Goal: Information Seeking & Learning: Learn about a topic

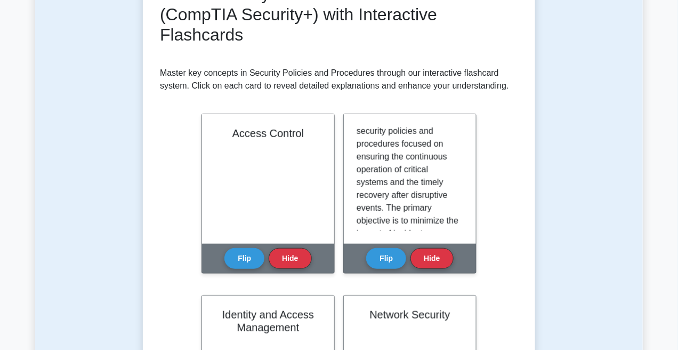
scroll to position [213, 0]
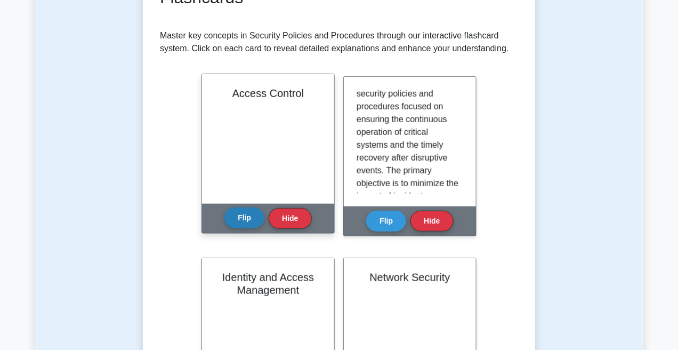
click at [251, 216] on button "Flip" at bounding box center [244, 217] width 40 height 21
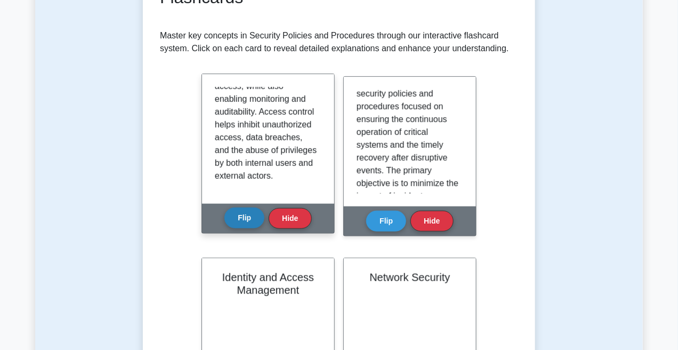
click at [243, 218] on button "Flip" at bounding box center [244, 217] width 40 height 21
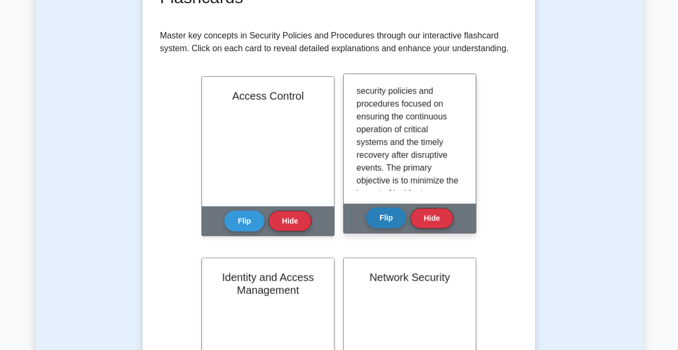
click at [392, 212] on button "Flip" at bounding box center [386, 217] width 40 height 21
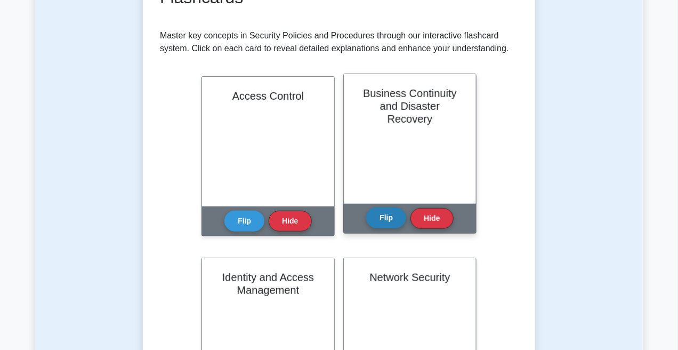
click at [387, 216] on button "Flip" at bounding box center [386, 217] width 40 height 21
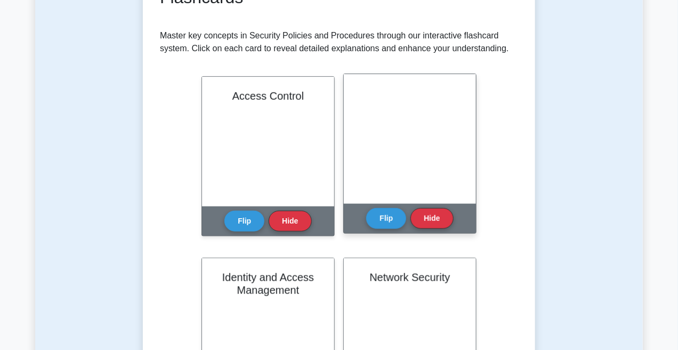
scroll to position [107, 0]
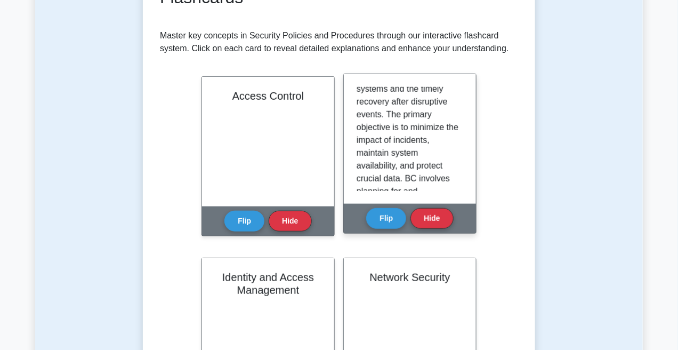
click at [378, 205] on div "Flip Hide" at bounding box center [409, 218] width 87 height 29
click at [384, 219] on button "Flip" at bounding box center [386, 217] width 40 height 21
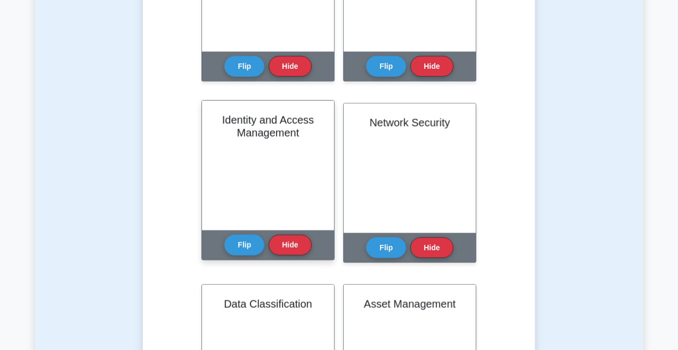
scroll to position [373, 0]
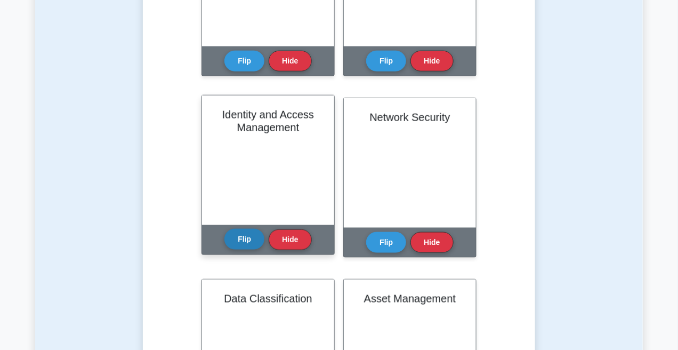
click at [237, 240] on button "Flip" at bounding box center [244, 239] width 40 height 21
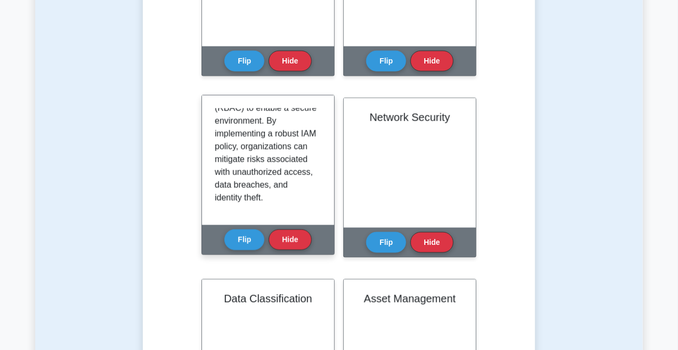
scroll to position [314, 0]
click at [246, 245] on button "Flip" at bounding box center [244, 239] width 40 height 21
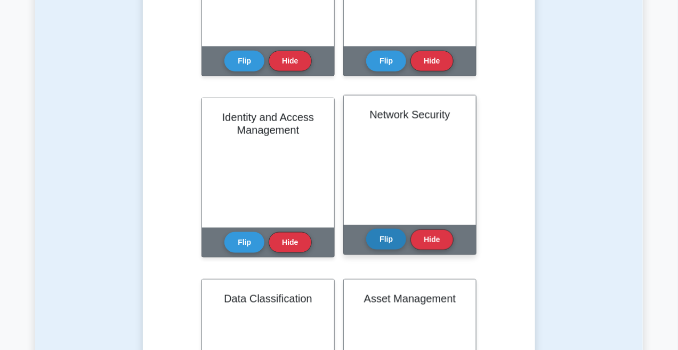
click at [379, 242] on button "Flip" at bounding box center [386, 239] width 40 height 21
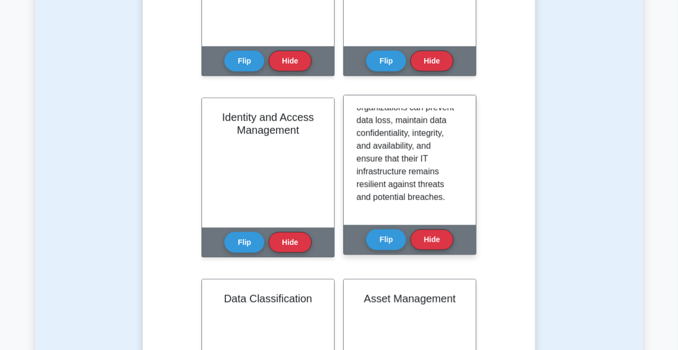
scroll to position [352, 0]
click at [389, 233] on button "Flip" at bounding box center [386, 239] width 40 height 21
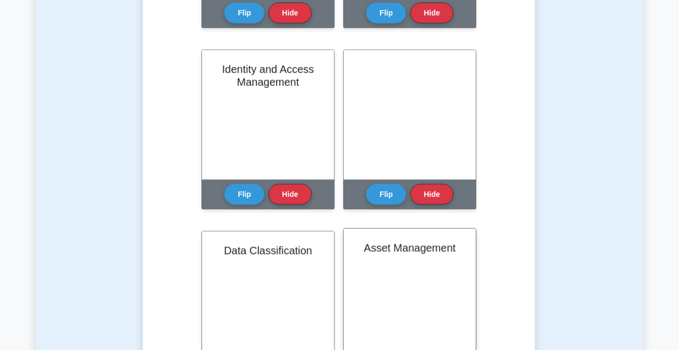
scroll to position [506, 0]
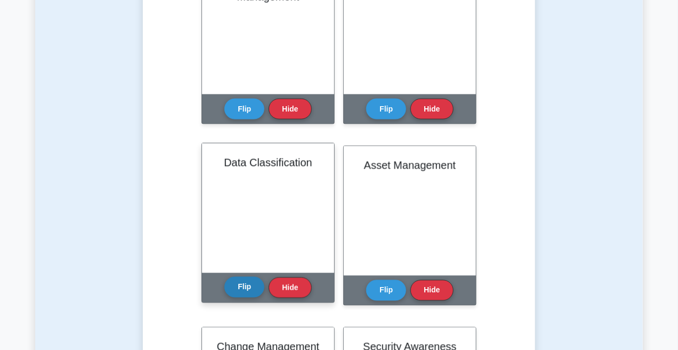
click at [238, 282] on button "Flip" at bounding box center [244, 287] width 40 height 21
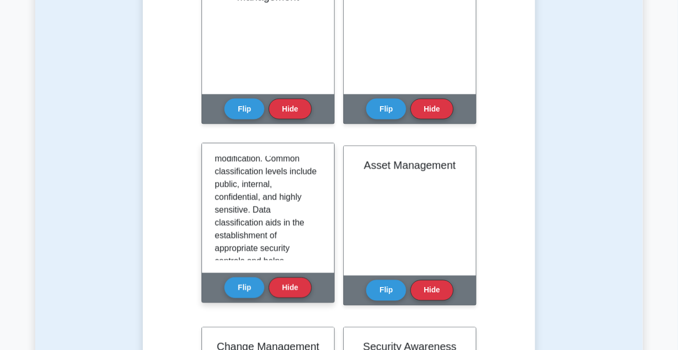
scroll to position [101, 0]
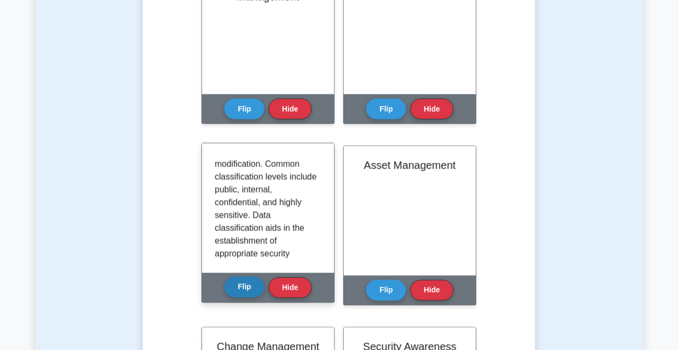
click at [234, 288] on button "Flip" at bounding box center [244, 287] width 40 height 21
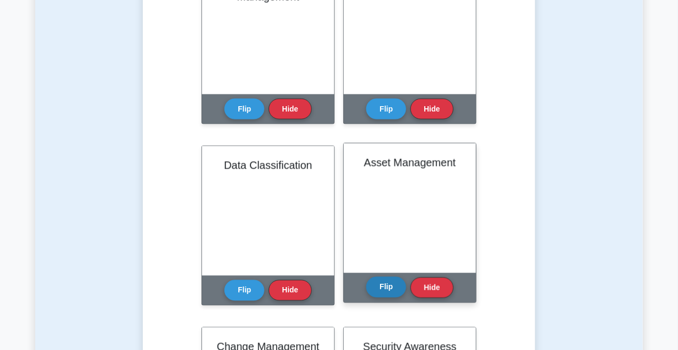
click at [389, 286] on button "Flip" at bounding box center [386, 287] width 40 height 21
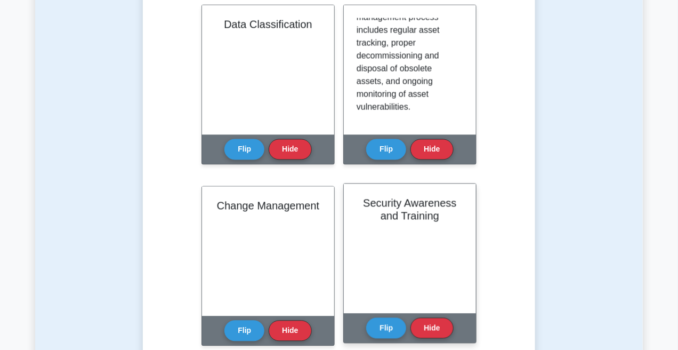
scroll to position [640, 0]
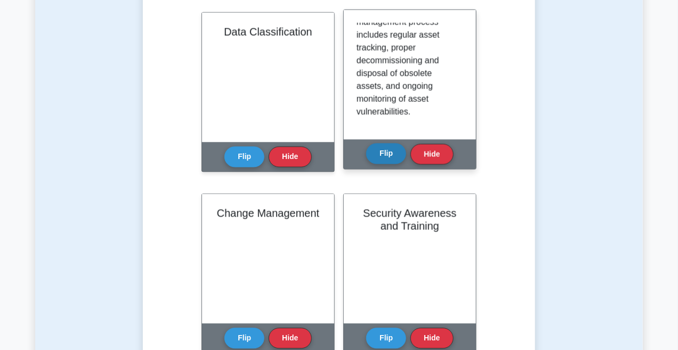
click at [397, 150] on button "Flip" at bounding box center [386, 153] width 40 height 21
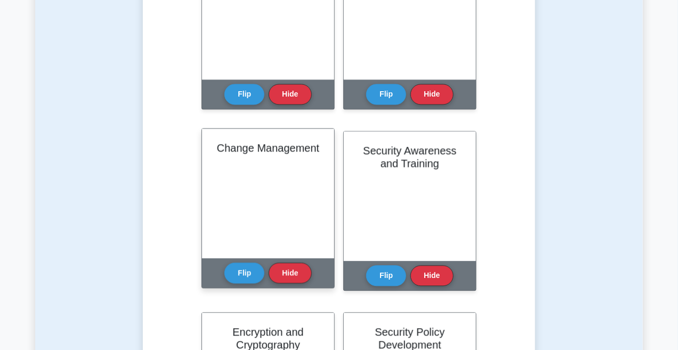
scroll to position [720, 0]
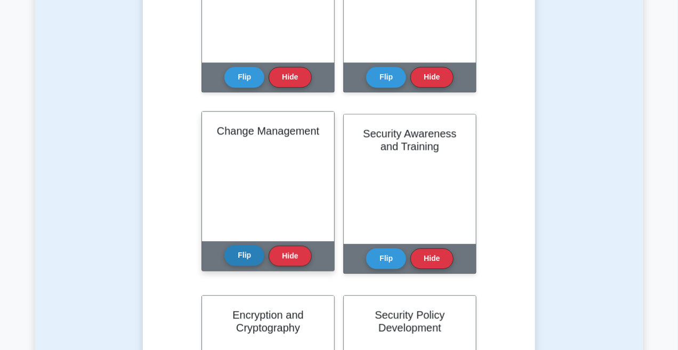
click at [246, 252] on button "Flip" at bounding box center [244, 255] width 40 height 21
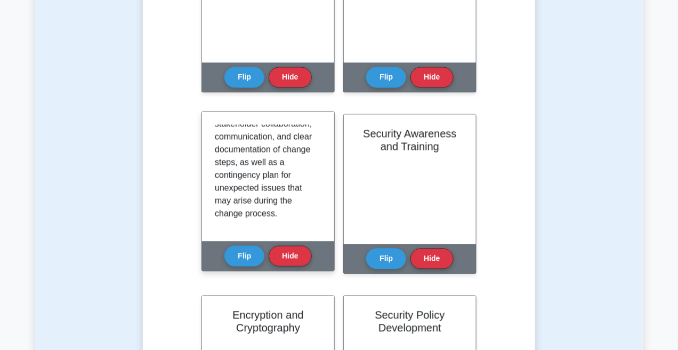
scroll to position [404, 0]
click at [247, 249] on button "Flip" at bounding box center [244, 255] width 40 height 21
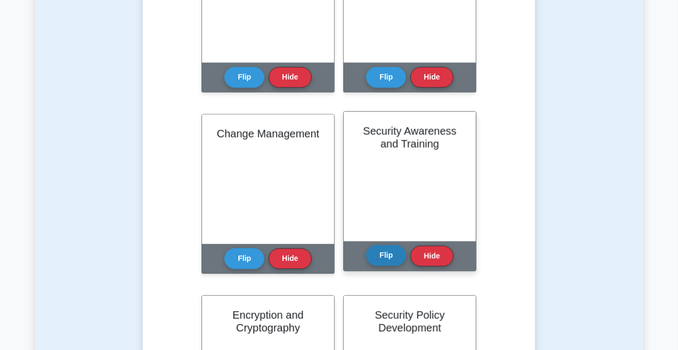
click at [388, 250] on button "Flip" at bounding box center [386, 255] width 40 height 21
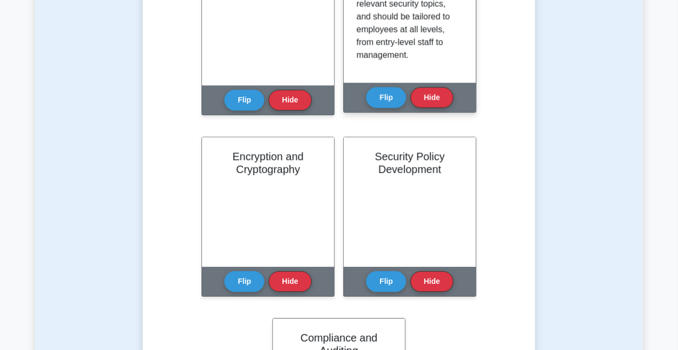
scroll to position [880, 0]
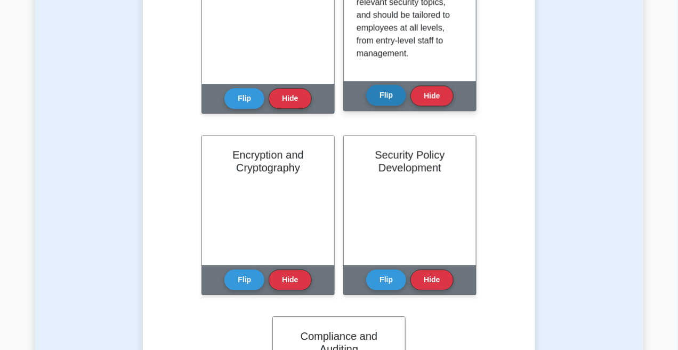
click at [388, 100] on button "Flip" at bounding box center [386, 95] width 40 height 21
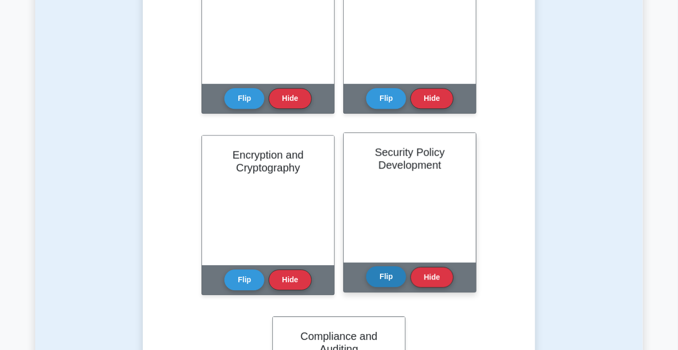
click at [380, 278] on button "Flip" at bounding box center [386, 276] width 40 height 21
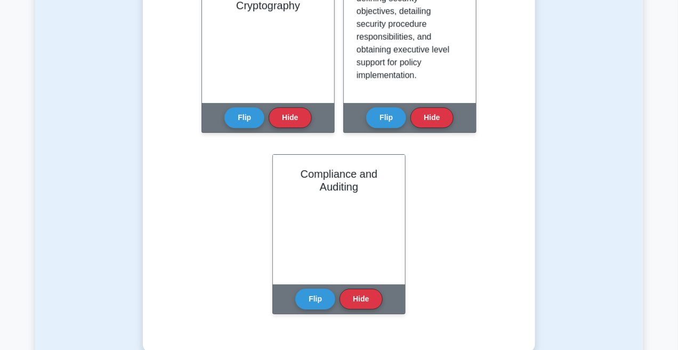
scroll to position [1040, 0]
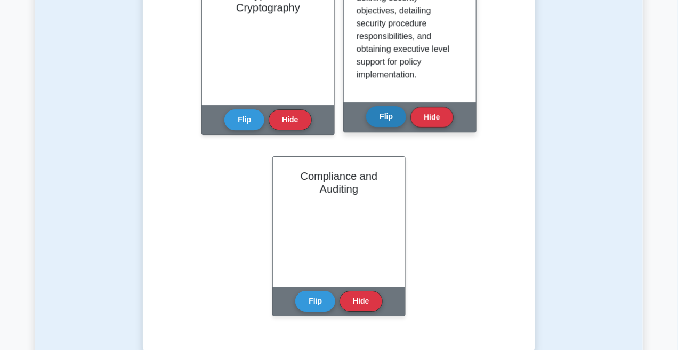
click at [389, 111] on button "Flip" at bounding box center [386, 116] width 40 height 21
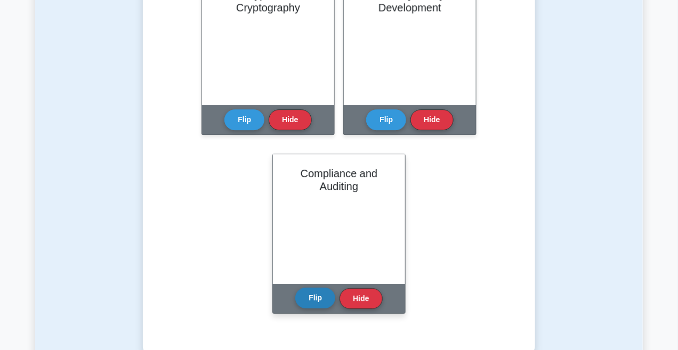
click at [309, 307] on button "Flip" at bounding box center [315, 297] width 40 height 21
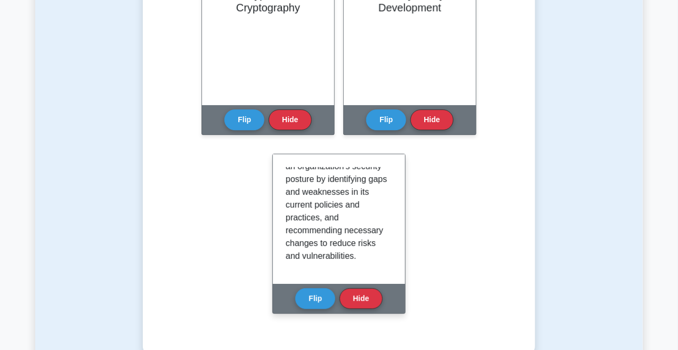
scroll to position [352, 0]
click at [321, 293] on button "Flip" at bounding box center [315, 297] width 40 height 21
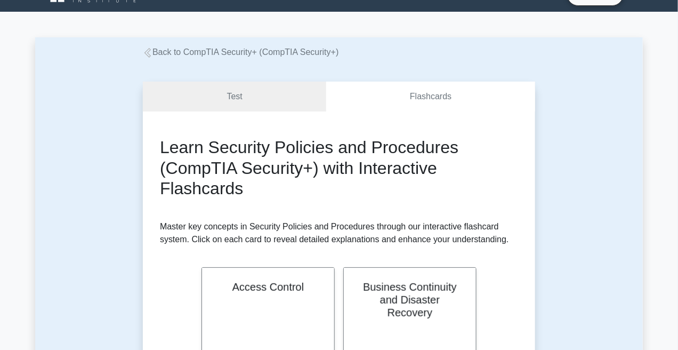
scroll to position [0, 0]
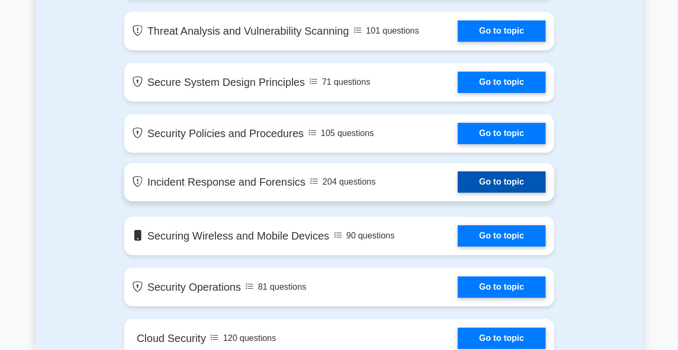
click at [458, 171] on link "Go to topic" at bounding box center [501, 181] width 87 height 21
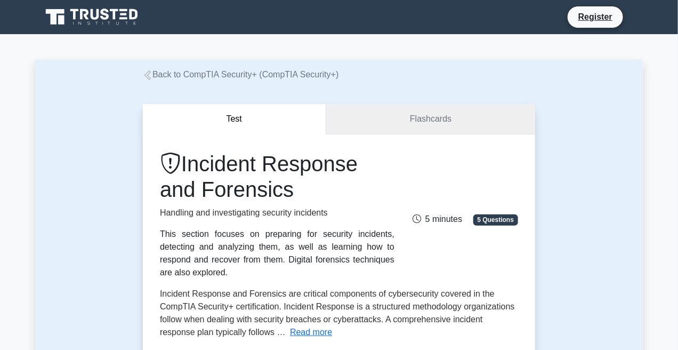
click at [364, 124] on link "Flashcards" at bounding box center [430, 119] width 209 height 30
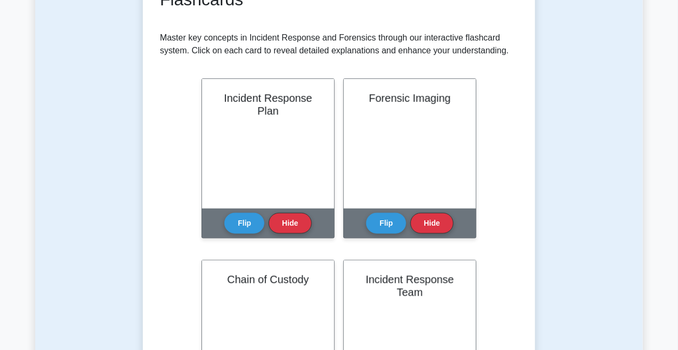
scroll to position [213, 0]
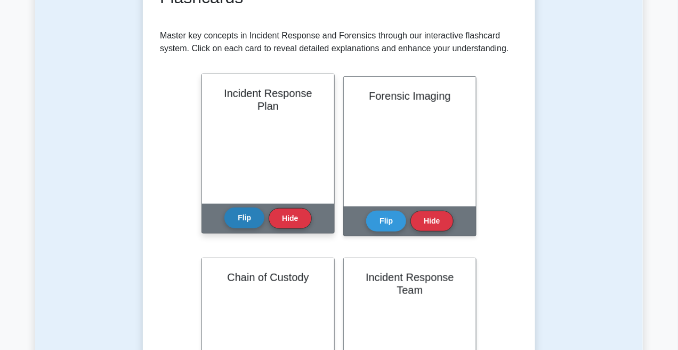
click at [242, 216] on button "Flip" at bounding box center [244, 217] width 40 height 21
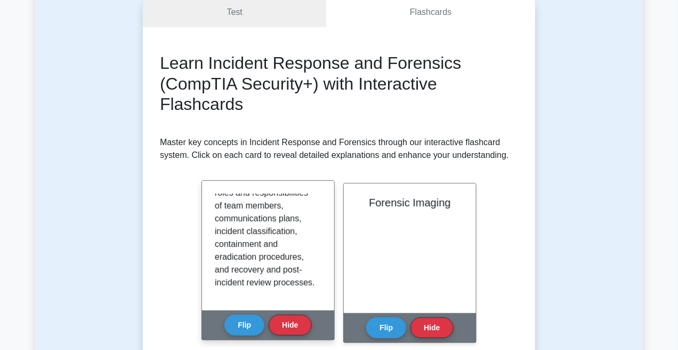
scroll to position [237, 0]
click at [249, 325] on button "Flip" at bounding box center [244, 324] width 40 height 21
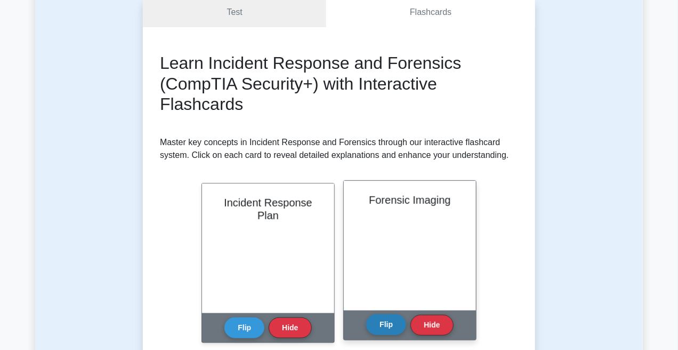
click at [395, 321] on button "Flip" at bounding box center [386, 324] width 40 height 21
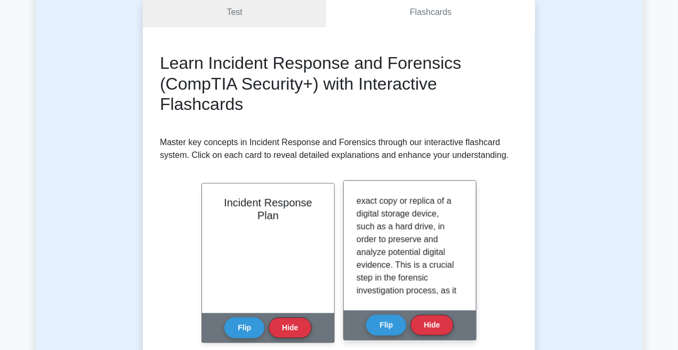
scroll to position [27, 0]
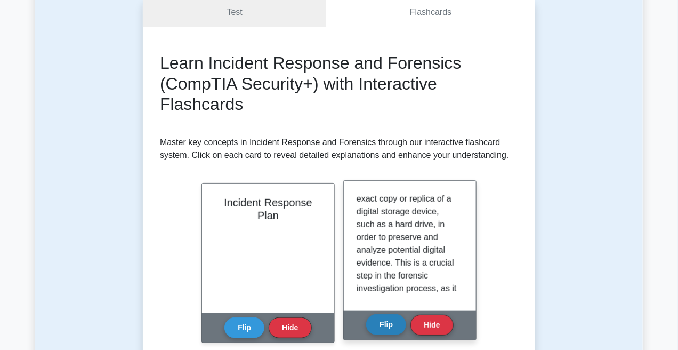
click at [387, 319] on button "Flip" at bounding box center [386, 324] width 40 height 21
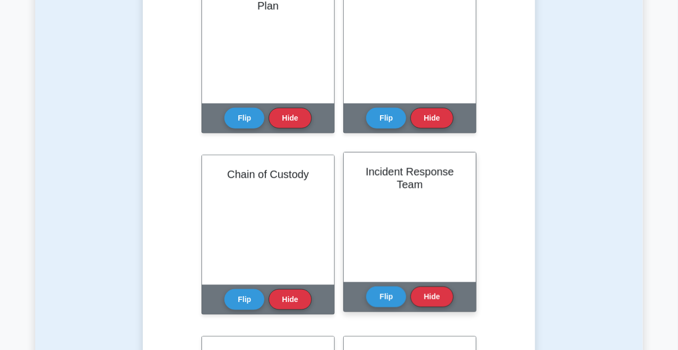
scroll to position [320, 0]
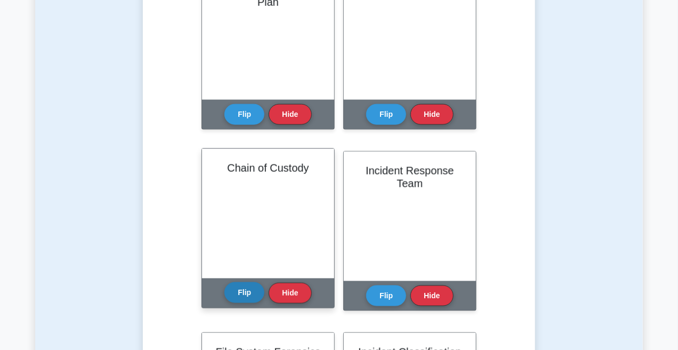
click at [252, 295] on button "Flip" at bounding box center [244, 292] width 40 height 21
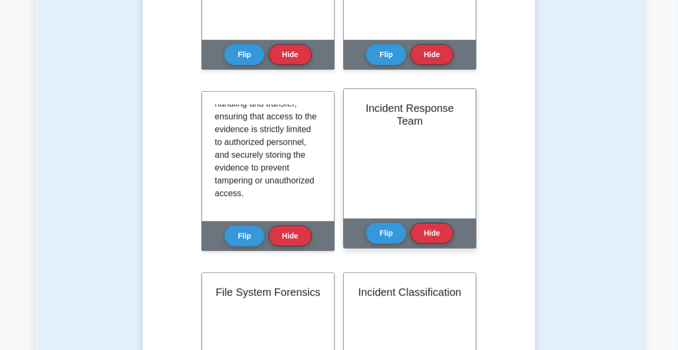
scroll to position [400, 0]
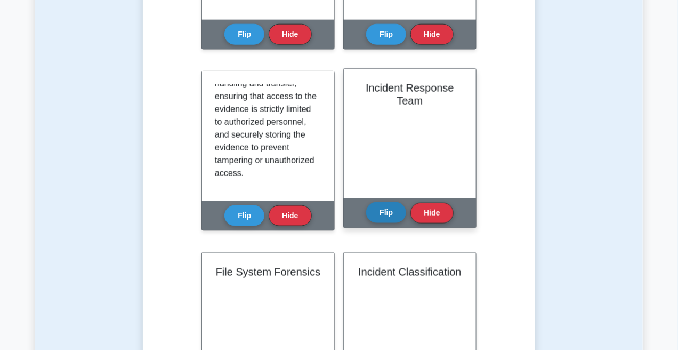
click at [377, 208] on button "Flip" at bounding box center [386, 212] width 40 height 21
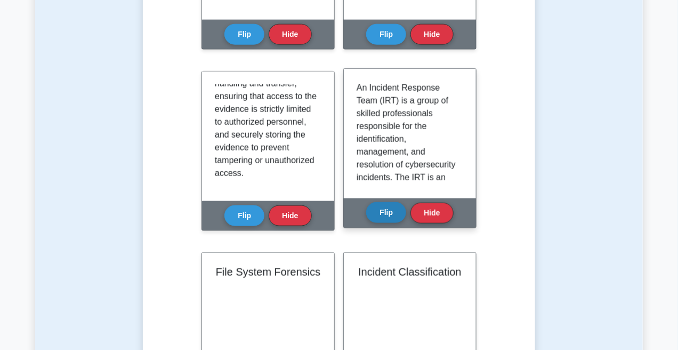
click at [377, 208] on button "Flip" at bounding box center [386, 212] width 40 height 21
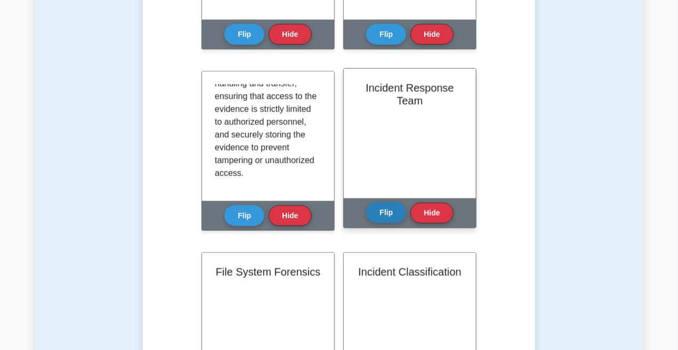
click at [377, 208] on button "Flip" at bounding box center [386, 212] width 40 height 21
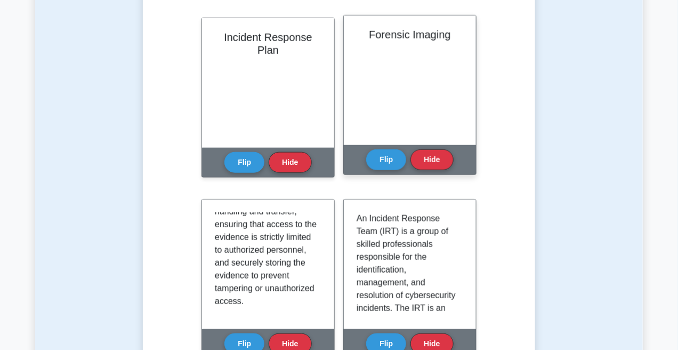
scroll to position [267, 0]
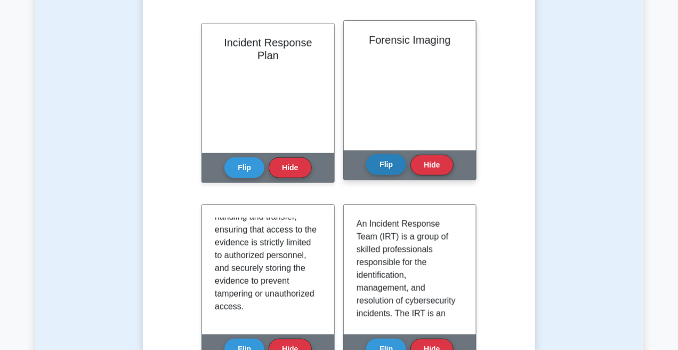
click at [392, 160] on button "Flip" at bounding box center [386, 164] width 40 height 21
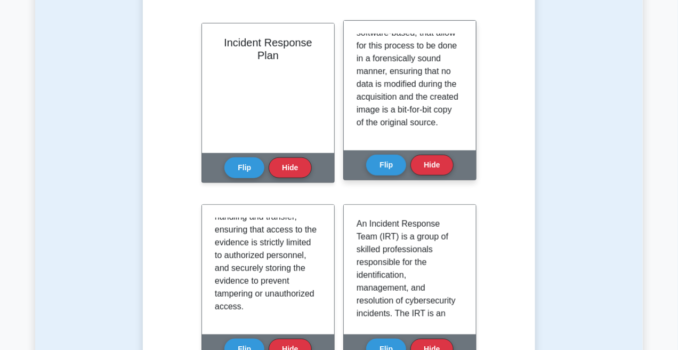
scroll to position [237, 0]
click at [389, 158] on button "Flip" at bounding box center [386, 164] width 40 height 21
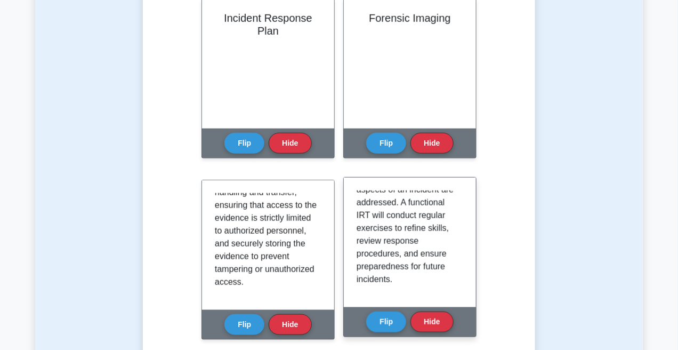
scroll to position [293, 0]
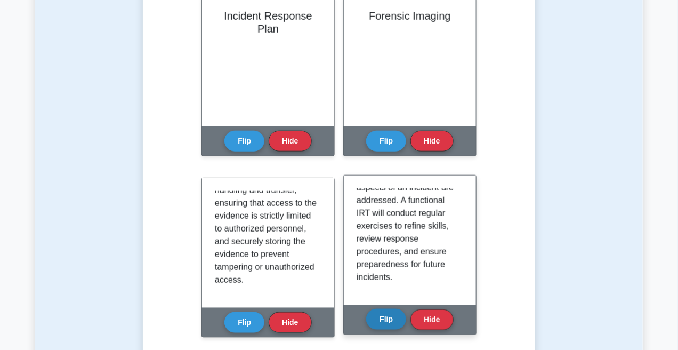
click at [377, 317] on button "Flip" at bounding box center [386, 319] width 40 height 21
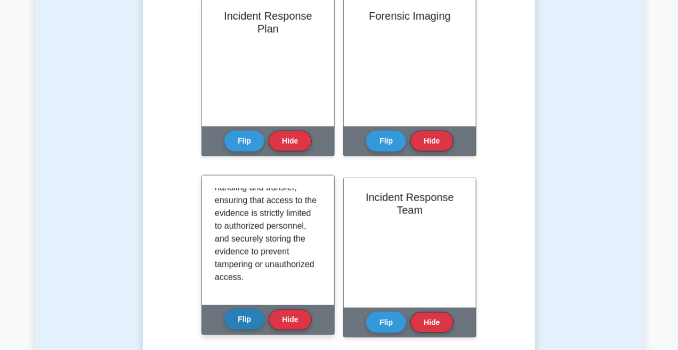
click at [245, 317] on button "Flip" at bounding box center [244, 319] width 40 height 21
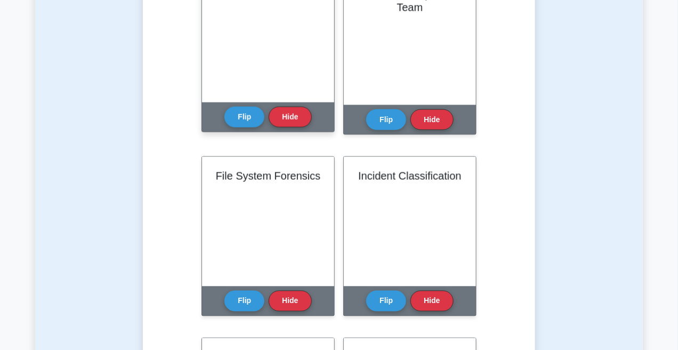
scroll to position [506, 0]
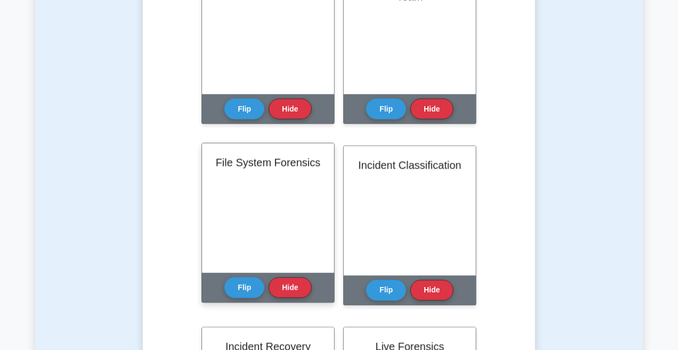
click at [246, 276] on div "Flip Hide" at bounding box center [267, 287] width 87 height 29
click at [240, 282] on button "Flip" at bounding box center [244, 287] width 40 height 21
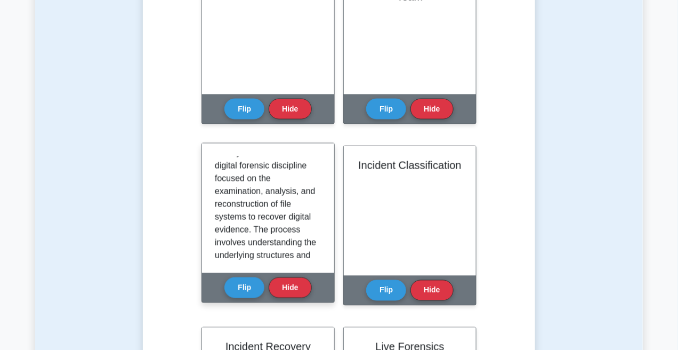
scroll to position [27, 0]
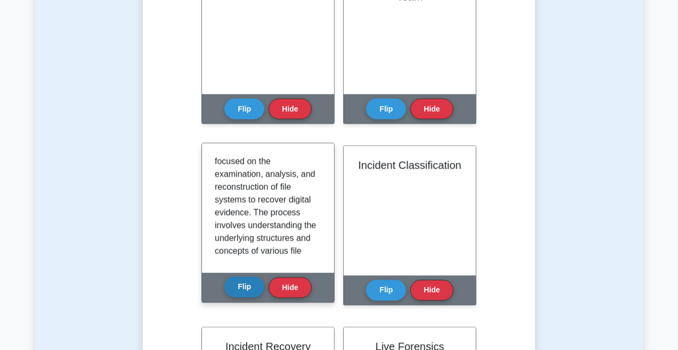
click at [245, 290] on button "Flip" at bounding box center [244, 287] width 40 height 21
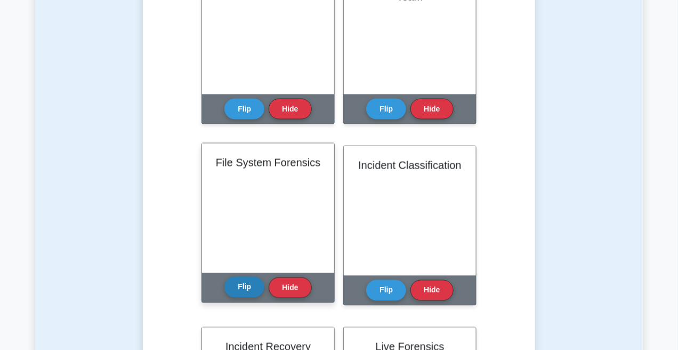
click at [240, 289] on button "Flip" at bounding box center [244, 287] width 40 height 21
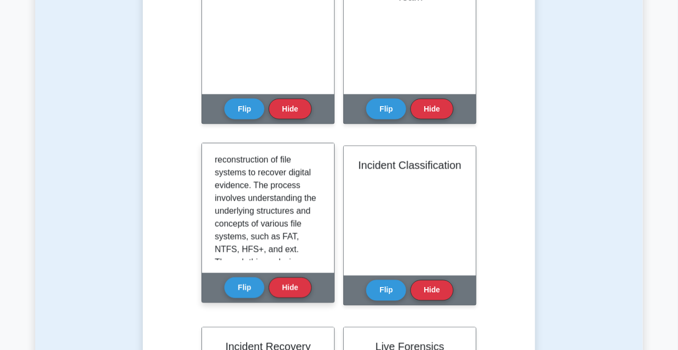
scroll to position [53, 0]
